Goal: Task Accomplishment & Management: Manage account settings

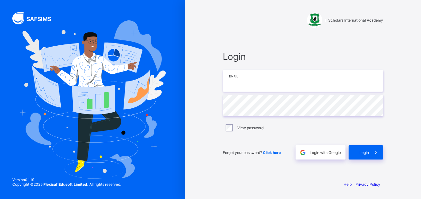
click at [256, 80] on input "email" at bounding box center [303, 81] width 160 height 22
type input "**********"
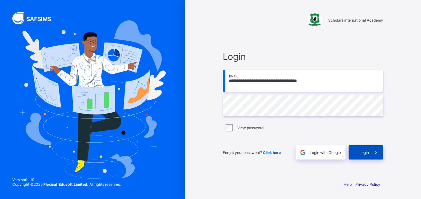
click at [367, 150] on span "Login" at bounding box center [364, 152] width 10 height 5
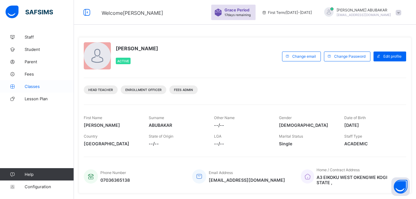
click at [33, 84] on span "Classes" at bounding box center [49, 86] width 49 height 5
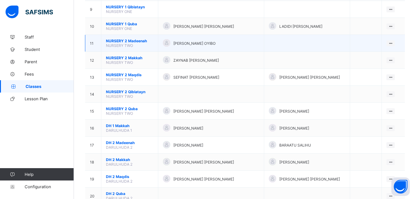
scroll to position [216, 0]
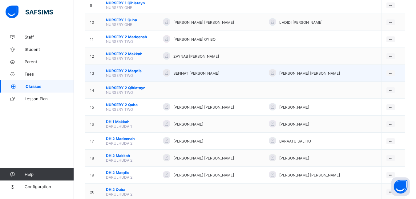
click at [111, 70] on span "NURSERY 2 Maqdis" at bounding box center [129, 70] width 47 height 5
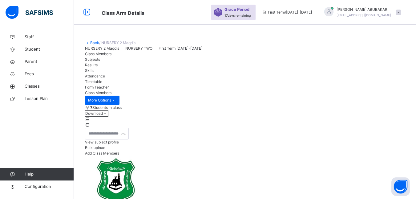
click at [95, 43] on link "Back" at bounding box center [94, 42] width 9 height 5
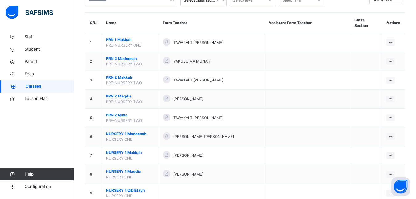
scroll to position [62, 0]
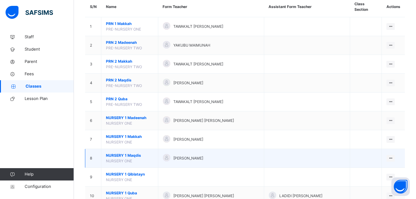
click at [127, 155] on span "NURSERY 1 Maqdis" at bounding box center [129, 156] width 47 height 6
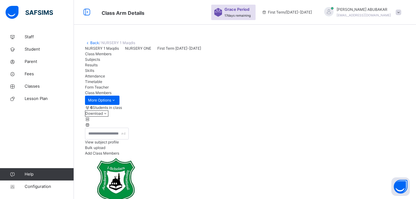
click at [93, 41] on link "Back" at bounding box center [94, 42] width 9 height 5
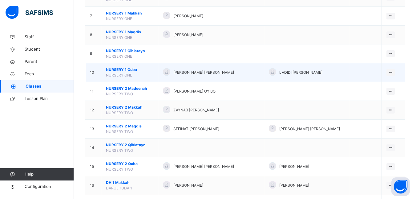
scroll to position [216, 0]
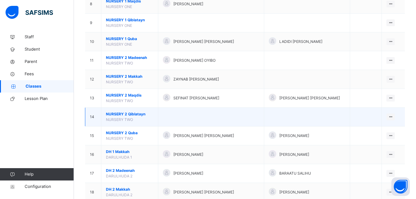
click at [121, 111] on td "NURSERY 2 Qiblatayn NURSERY TWO" at bounding box center [129, 117] width 57 height 19
click at [122, 113] on span "NURSERY 2 Qiblatayn" at bounding box center [129, 114] width 47 height 6
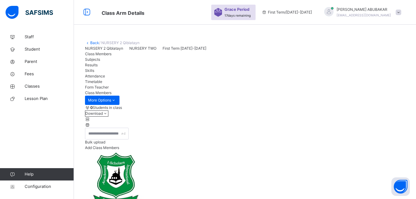
click at [92, 41] on link "Back" at bounding box center [94, 42] width 9 height 5
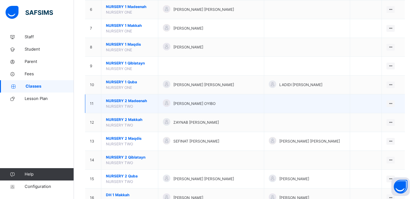
scroll to position [185, 0]
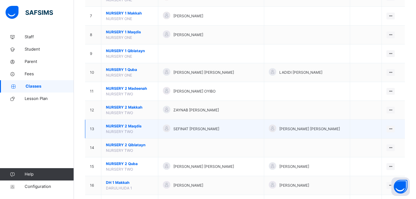
click at [125, 125] on span "NURSERY 2 Maqdis" at bounding box center [129, 126] width 47 height 6
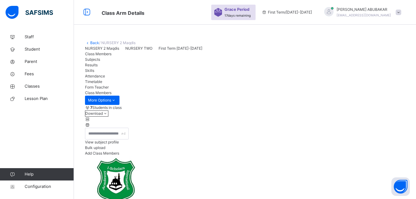
click at [93, 40] on div "Back / NURSERY 2 Maqdis" at bounding box center [245, 43] width 320 height 6
click at [94, 41] on link "Back" at bounding box center [94, 42] width 9 height 5
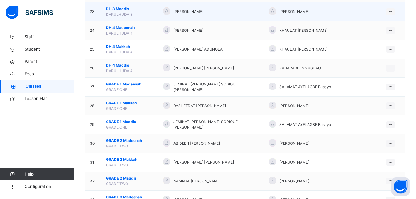
scroll to position [524, 0]
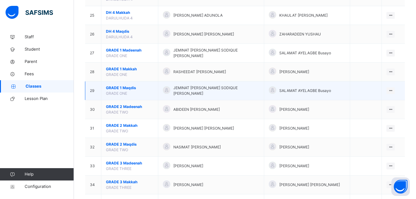
click at [126, 87] on span "GRADE 1 Maqdis" at bounding box center [129, 88] width 47 height 6
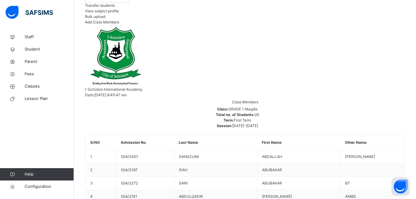
scroll to position [154, 0]
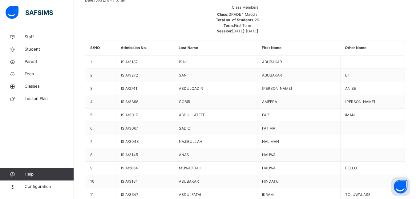
scroll to position [224, 0]
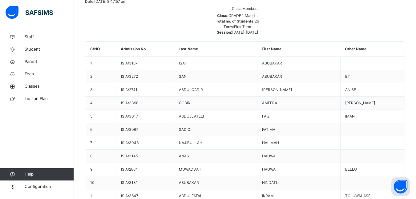
click at [0, 0] on div "Remove from Class" at bounding box center [0, 0] width 0 height 0
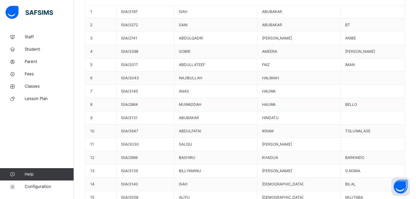
scroll to position [277, 0]
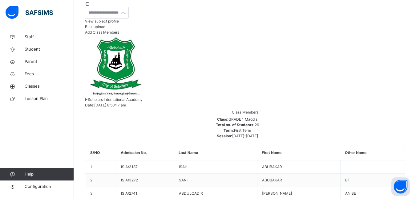
scroll to position [31, 0]
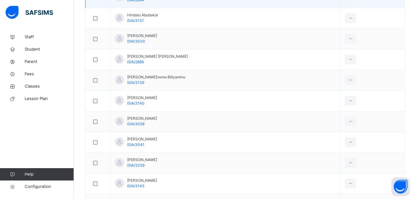
scroll to position [370, 0]
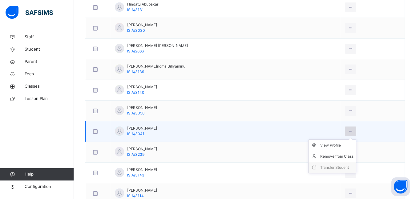
click at [354, 132] on icon at bounding box center [350, 132] width 5 height 6
click at [354, 155] on div "Remove from Class" at bounding box center [337, 156] width 33 height 6
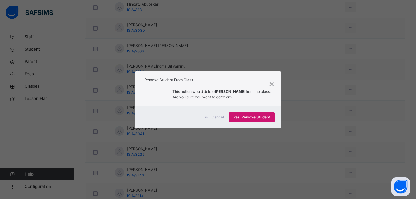
click at [246, 114] on span "Yes, Remove Student" at bounding box center [252, 117] width 37 height 6
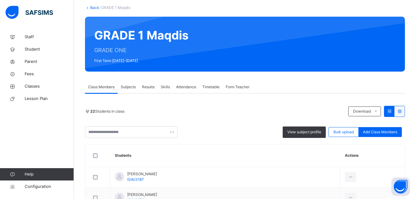
scroll to position [31, 0]
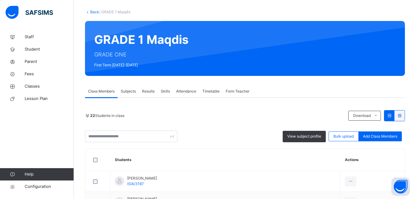
click at [95, 11] on link "Back" at bounding box center [94, 12] width 9 height 5
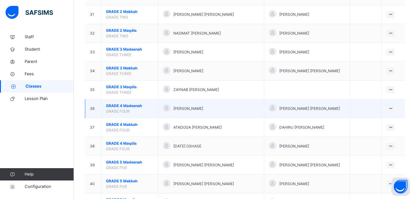
scroll to position [647, 0]
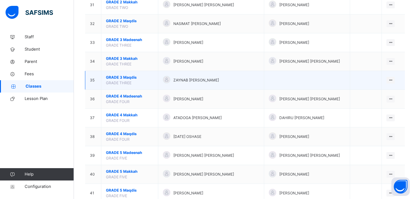
click at [124, 79] on span "GRADE 3 Maqdis" at bounding box center [129, 78] width 47 height 6
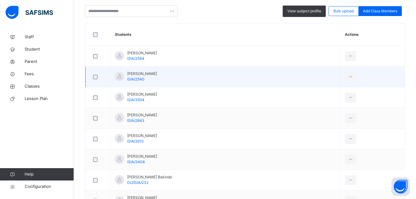
scroll to position [154, 0]
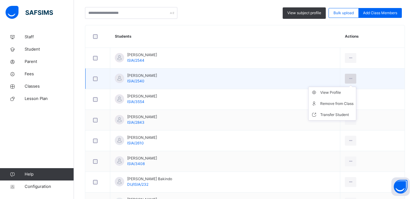
click at [348, 77] on icon at bounding box center [350, 79] width 5 height 6
click at [329, 104] on div "Remove from Class" at bounding box center [337, 103] width 33 height 6
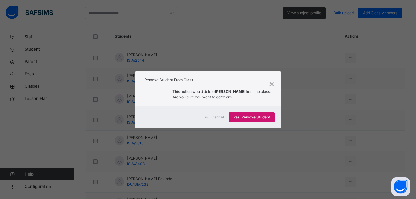
click at [257, 117] on span "Yes, Remove Student" at bounding box center [252, 117] width 37 height 6
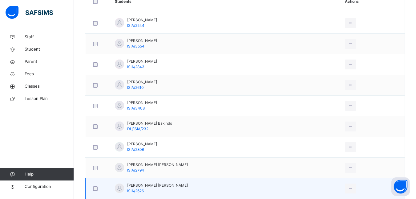
scroll to position [216, 0]
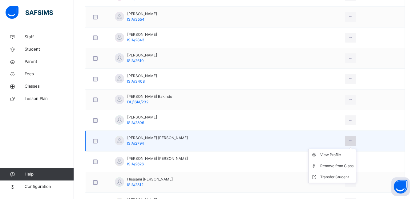
click at [350, 140] on div at bounding box center [350, 141] width 11 height 10
click at [336, 168] on div "Remove from Class" at bounding box center [337, 166] width 33 height 6
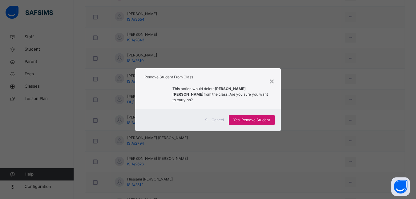
click at [255, 117] on span "Yes, Remove Student" at bounding box center [252, 120] width 37 height 6
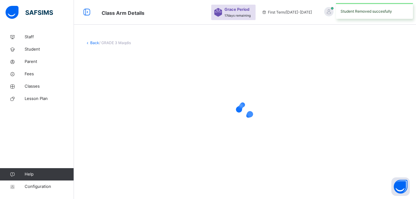
scroll to position [0, 0]
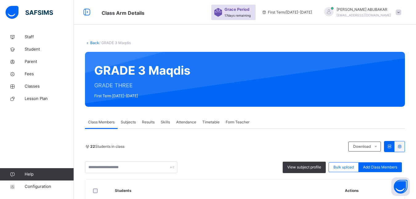
click at [94, 42] on link "Back" at bounding box center [94, 42] width 9 height 5
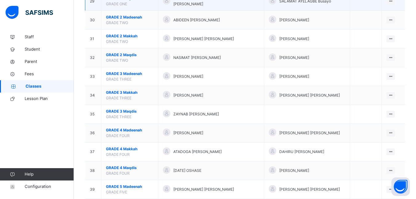
scroll to position [709, 0]
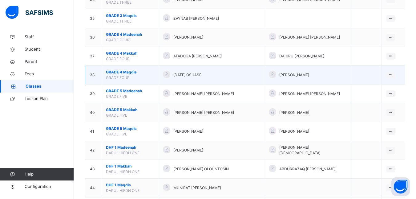
click at [129, 74] on span "GRADE 4 Maqdis" at bounding box center [129, 72] width 47 height 6
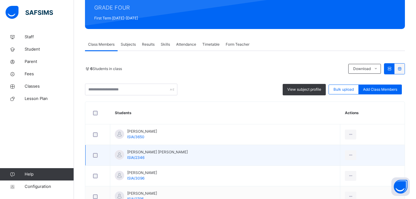
scroll to position [161, 0]
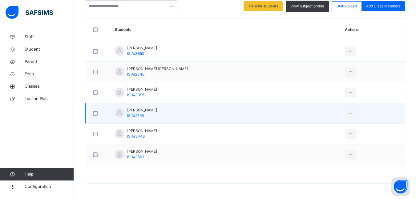
click at [213, 113] on td "[PERSON_NAME]/2795" at bounding box center [225, 113] width 230 height 21
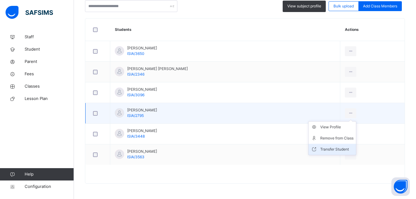
click at [340, 147] on div "Transfer Student" at bounding box center [337, 149] width 33 height 6
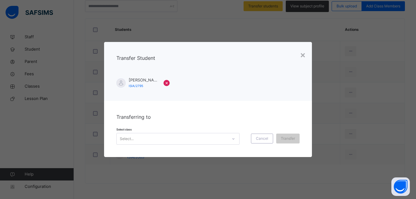
click at [232, 137] on icon at bounding box center [234, 139] width 4 height 6
click at [233, 138] on icon at bounding box center [234, 139] width 4 height 6
click at [263, 136] on span "Cancel" at bounding box center [262, 139] width 12 height 6
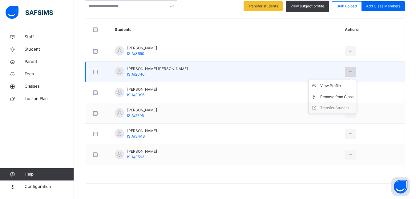
click at [353, 72] on div at bounding box center [350, 72] width 11 height 10
click at [328, 94] on div "Remove from Class" at bounding box center [337, 97] width 33 height 6
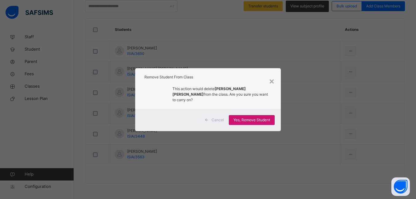
click at [265, 117] on span "Yes, Remove Student" at bounding box center [252, 120] width 37 height 6
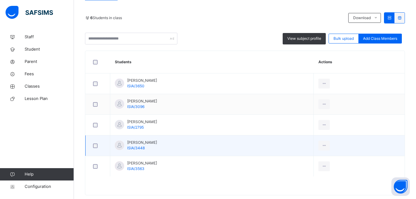
scroll to position [140, 0]
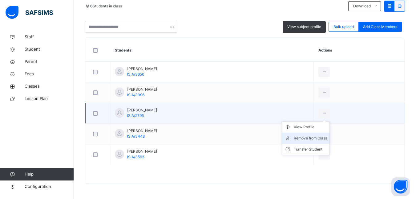
click at [327, 140] on div "Remove from Class" at bounding box center [310, 138] width 33 height 6
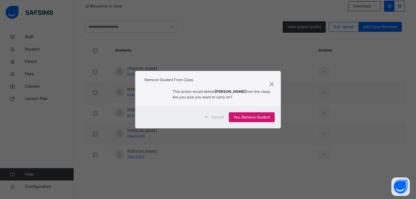
click at [240, 117] on span "Yes, Remove Student" at bounding box center [252, 117] width 37 height 6
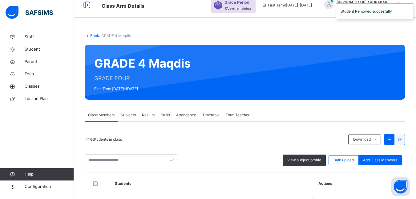
scroll to position [0, 0]
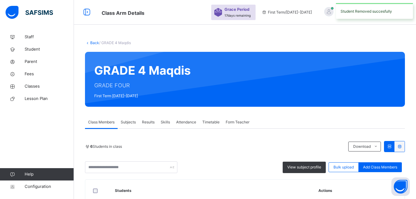
click at [92, 42] on link "Back" at bounding box center [94, 42] width 9 height 5
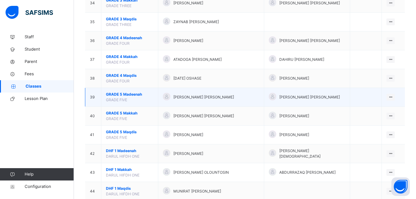
scroll to position [740, 0]
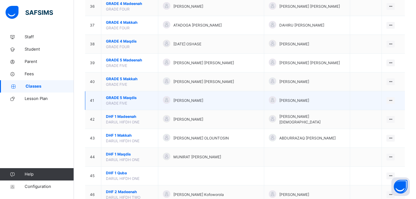
click at [126, 97] on span "GRADE 5 Maqdis" at bounding box center [129, 98] width 47 height 6
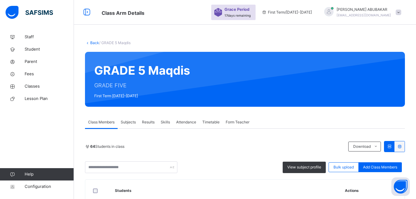
click at [94, 43] on link "Back" at bounding box center [94, 42] width 9 height 5
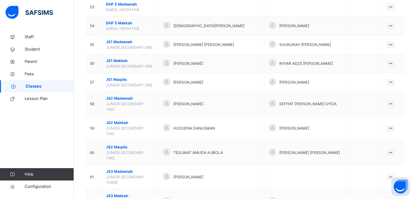
scroll to position [1048, 0]
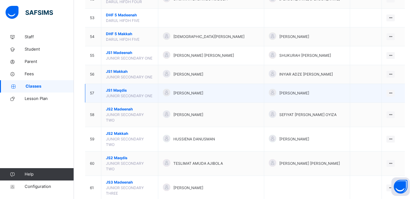
click at [119, 89] on span "JS1 Maqdis" at bounding box center [129, 91] width 47 height 6
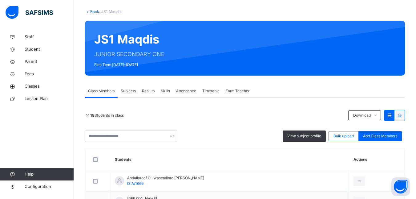
scroll to position [31, 0]
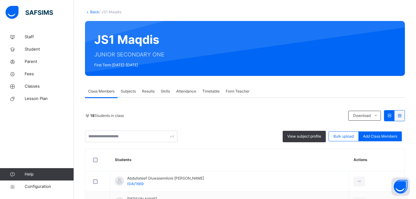
click at [94, 10] on link "Back" at bounding box center [94, 12] width 9 height 5
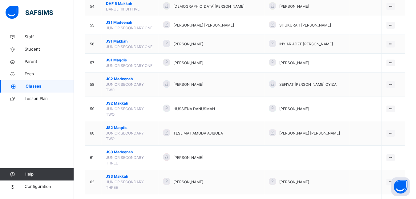
scroll to position [1079, 0]
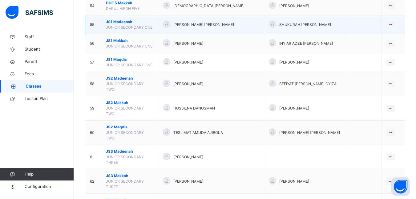
click at [124, 20] on span "JS1 Madeenah" at bounding box center [129, 22] width 47 height 6
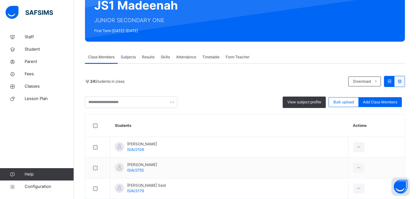
scroll to position [62, 0]
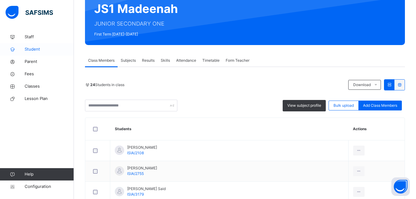
click at [27, 50] on span "Student" at bounding box center [49, 49] width 49 height 6
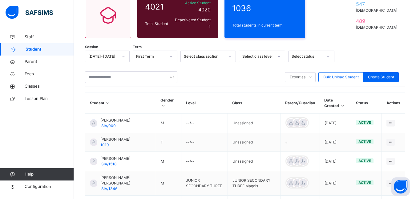
click at [150, 70] on div "Export as Pdf Report Excel Report Excel Report (LMS) Bulk Upload Student Create…" at bounding box center [245, 77] width 320 height 18
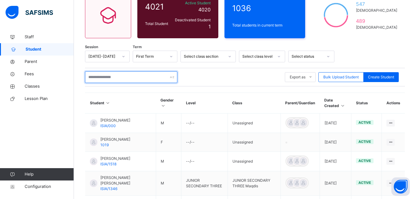
click at [154, 76] on input "text" at bounding box center [131, 77] width 92 height 12
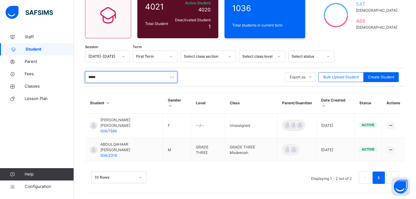
scroll to position [57, 0]
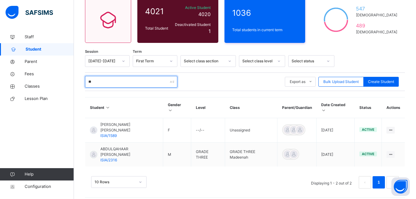
type input "*"
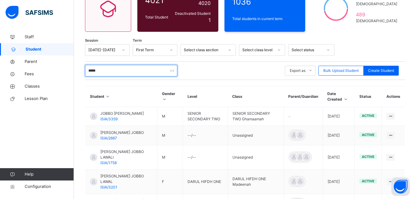
scroll to position [62, 0]
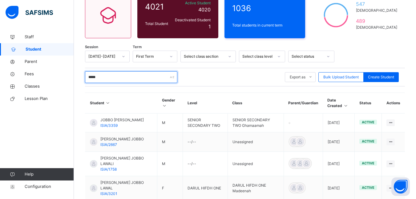
drag, startPoint x: 145, startPoint y: 77, endPoint x: 76, endPoint y: 74, distance: 69.7
click at [77, 75] on div "Student 4021 Total Student Active Student 4020 Deactivated Student 1 1036 Total…" at bounding box center [245, 163] width 342 height 388
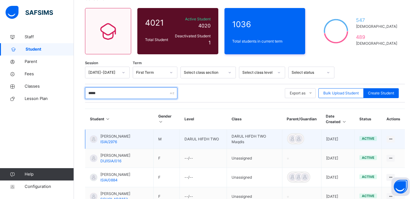
scroll to position [15, 0]
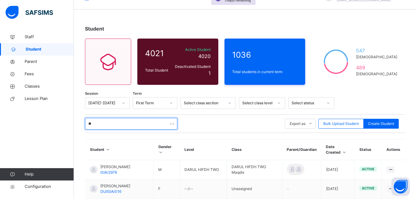
type input "*"
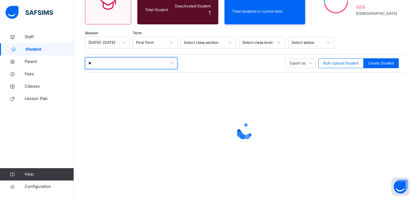
scroll to position [76, 0]
type input "*"
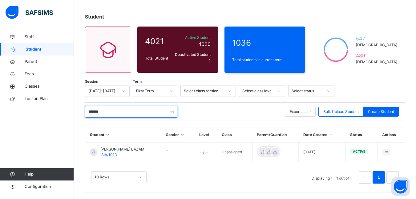
scroll to position [27, 0]
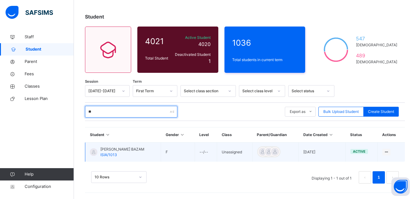
type input "*"
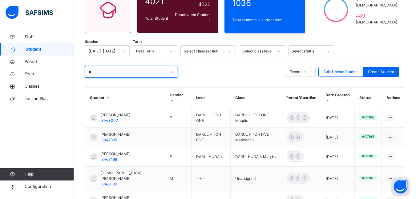
type input "*"
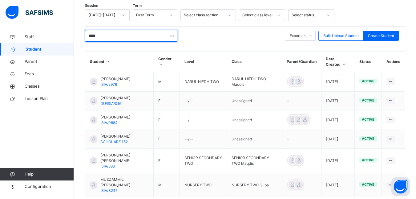
scroll to position [77, 0]
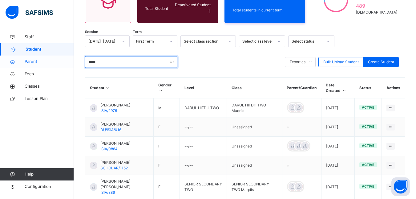
drag, startPoint x: 102, startPoint y: 60, endPoint x: 71, endPoint y: 58, distance: 31.2
click at [77, 59] on div "Student 4021 Total Student Active Student 4020 Deactivated Student 1 1036 Total…" at bounding box center [245, 107] width 342 height 306
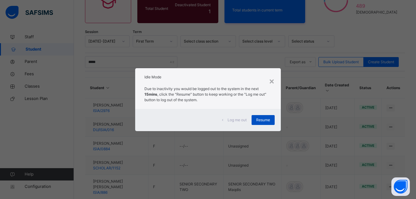
click at [261, 120] on span "Resume" at bounding box center [263, 120] width 14 height 6
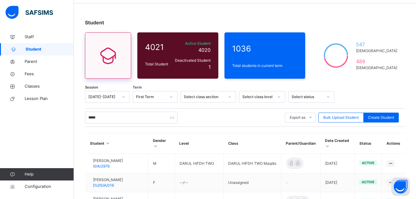
scroll to position [0, 0]
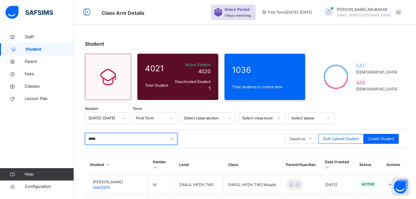
drag, startPoint x: 106, startPoint y: 138, endPoint x: 86, endPoint y: 140, distance: 19.8
click at [81, 141] on div "Student 4021 Total Student Active Student 4020 Deactivated Student 1 1036 Total…" at bounding box center [245, 184] width 342 height 306
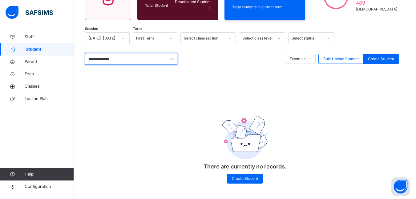
scroll to position [50, 0]
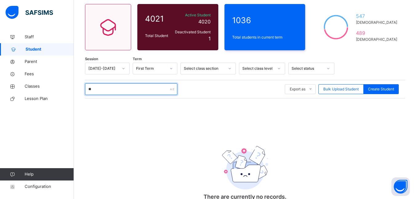
type input "*"
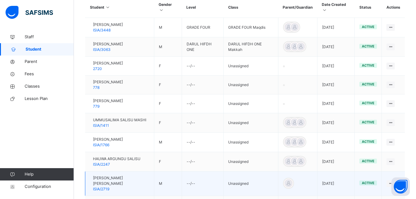
scroll to position [67, 0]
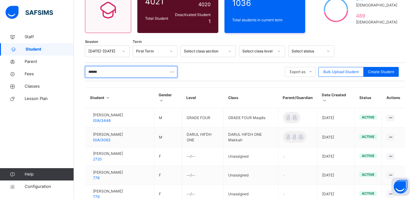
type input "******"
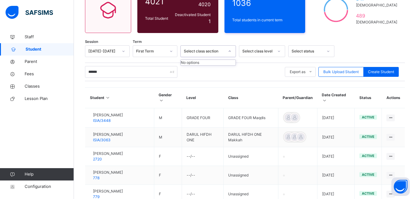
click at [220, 54] on div "Select class section" at bounding box center [202, 52] width 43 height 10
click at [221, 53] on div "Select class section" at bounding box center [204, 51] width 41 height 6
click at [172, 51] on icon at bounding box center [172, 51] width 4 height 6
click at [172, 51] on icon at bounding box center [171, 51] width 2 height 1
click at [279, 51] on icon at bounding box center [279, 51] width 2 height 1
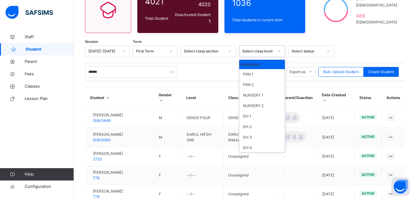
click at [279, 51] on icon at bounding box center [279, 51] width 2 height 1
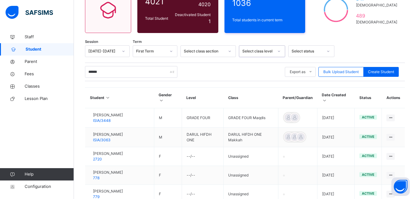
click at [279, 51] on icon at bounding box center [279, 51] width 4 height 6
click at [257, 120] on div "JS1" at bounding box center [263, 119] width 46 height 10
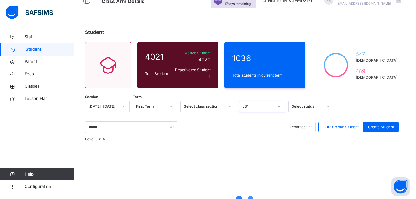
scroll to position [5, 0]
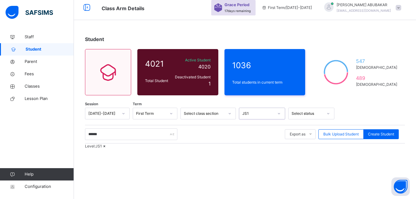
click at [280, 113] on div "option JS1, selected. 0 results available. Select is focused ,type to refine li…" at bounding box center [262, 114] width 46 height 12
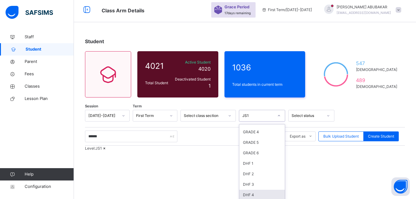
scroll to position [0, 0]
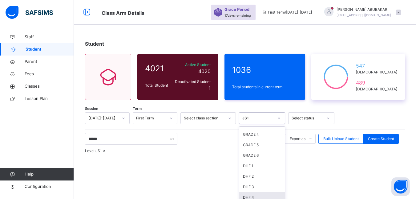
click at [377, 99] on div "547 [DEMOGRAPHIC_DATA] 489 [DEMOGRAPHIC_DATA]" at bounding box center [359, 77] width 94 height 46
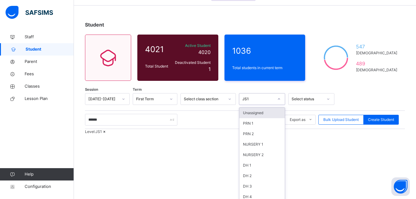
click at [279, 105] on div "option JS1, selected. option Unassigned focused, 1 of 46. 46 results available.…" at bounding box center [262, 99] width 46 height 12
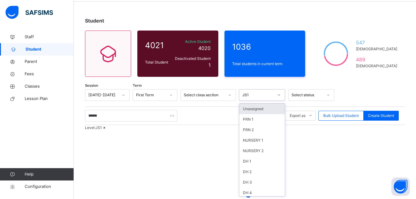
click at [265, 108] on div "Unassigned" at bounding box center [263, 109] width 46 height 10
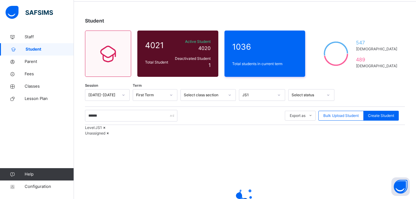
click at [111, 135] on icon at bounding box center [107, 133] width 5 height 5
click at [131, 130] on icon at bounding box center [128, 127] width 5 height 5
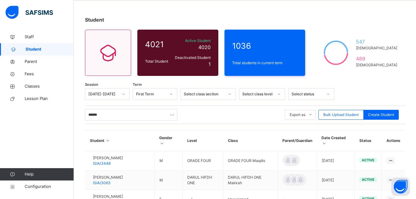
scroll to position [23, 0]
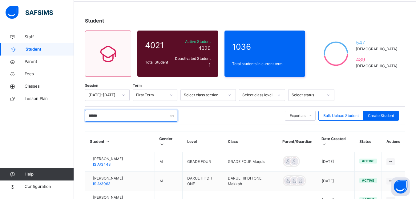
drag, startPoint x: 100, startPoint y: 116, endPoint x: 85, endPoint y: 117, distance: 14.8
click at [85, 117] on div "Student 4021 Total Student Active Student 4020 Deactivated Student 1 1036 Total…" at bounding box center [245, 197] width 342 height 379
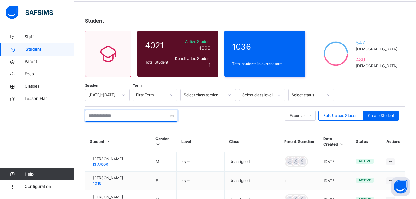
click at [99, 116] on input "text" at bounding box center [131, 116] width 92 height 12
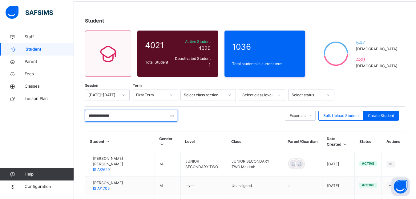
drag, startPoint x: 120, startPoint y: 116, endPoint x: 75, endPoint y: 117, distance: 45.0
click at [75, 117] on div "**********" at bounding box center [245, 176] width 342 height 336
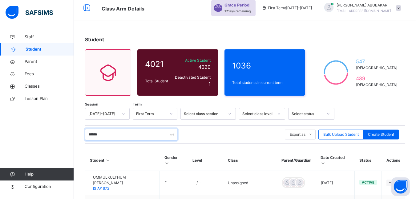
scroll to position [0, 0]
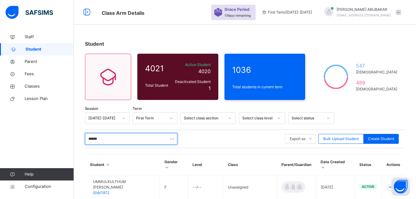
drag, startPoint x: 102, startPoint y: 140, endPoint x: 71, endPoint y: 141, distance: 30.6
click at [71, 141] on div "Class Arm Details Grace Period 17 days remaining First Term / [DATE]-[DATE] ABD…" at bounding box center [208, 127] width 416 height 255
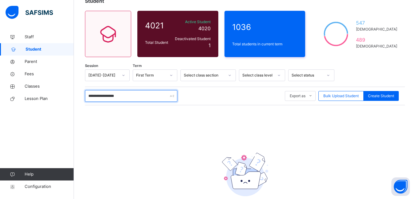
scroll to position [80, 0]
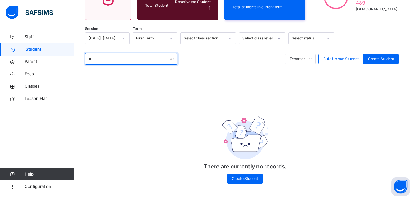
type input "*"
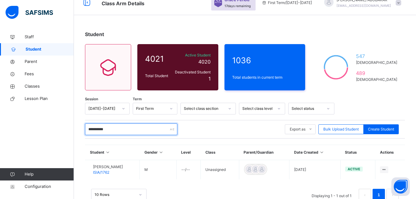
scroll to position [0, 0]
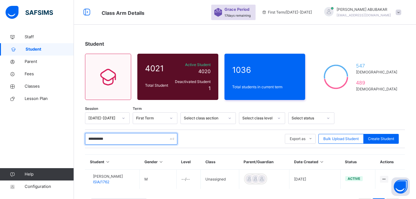
click at [159, 137] on input "**********" at bounding box center [131, 139] width 92 height 12
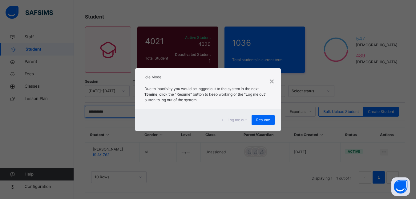
type input "**********"
click at [263, 122] on span "Resume" at bounding box center [263, 120] width 14 height 6
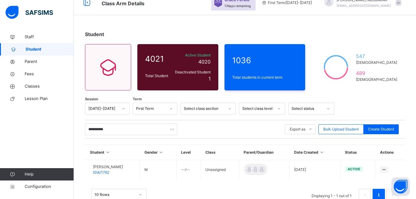
scroll to position [0, 0]
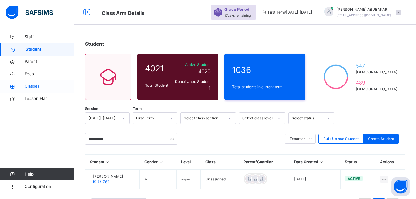
click at [31, 86] on span "Classes" at bounding box center [49, 86] width 49 height 6
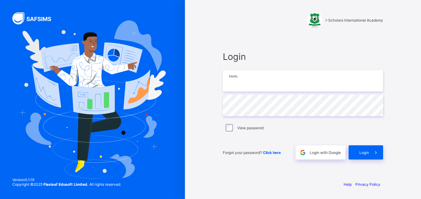
click at [255, 84] on input "email" at bounding box center [303, 81] width 160 height 22
type input "**********"
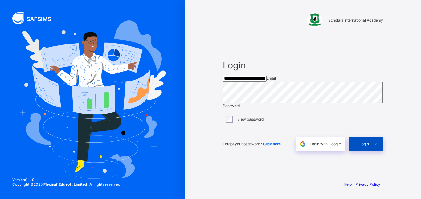
click at [367, 146] on span "Login" at bounding box center [364, 143] width 10 height 5
